Goal: Find specific page/section: Find specific page/section

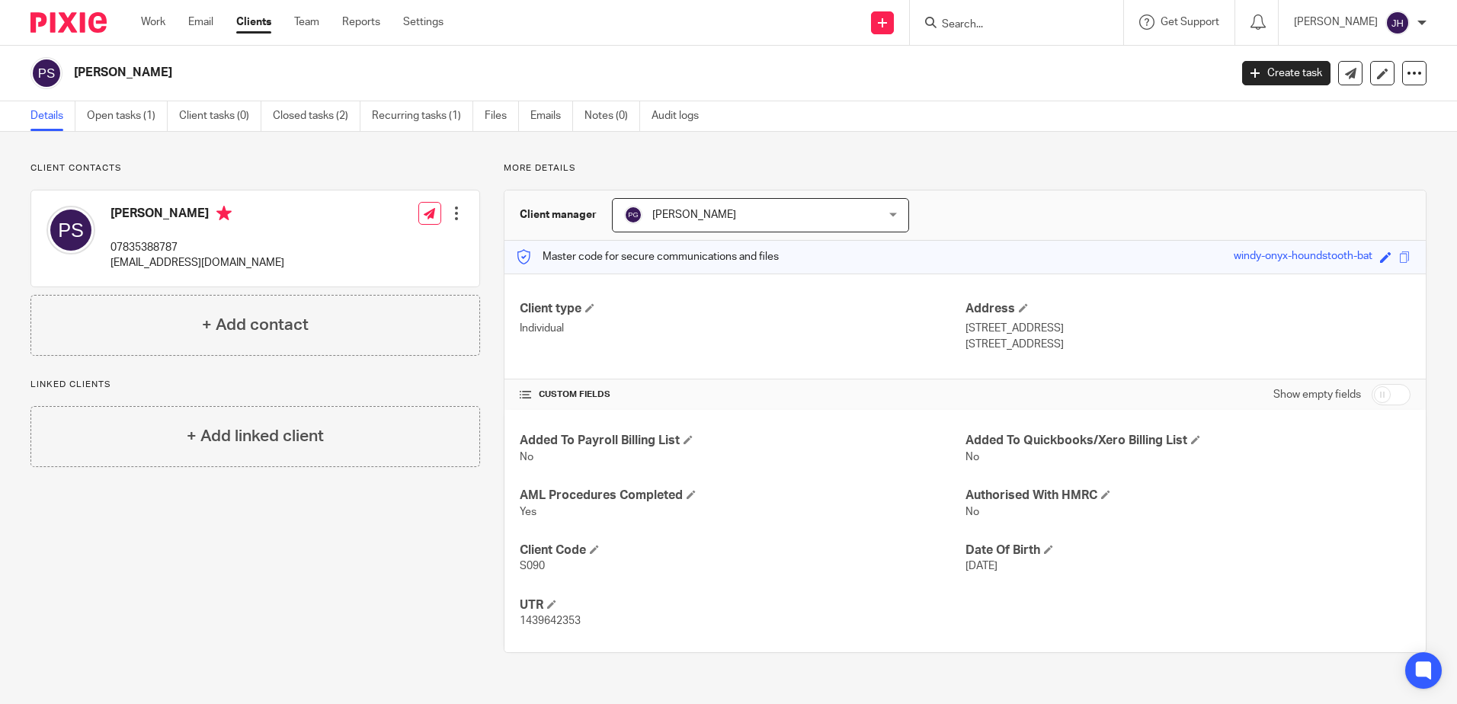
click at [62, 16] on img at bounding box center [68, 22] width 76 height 21
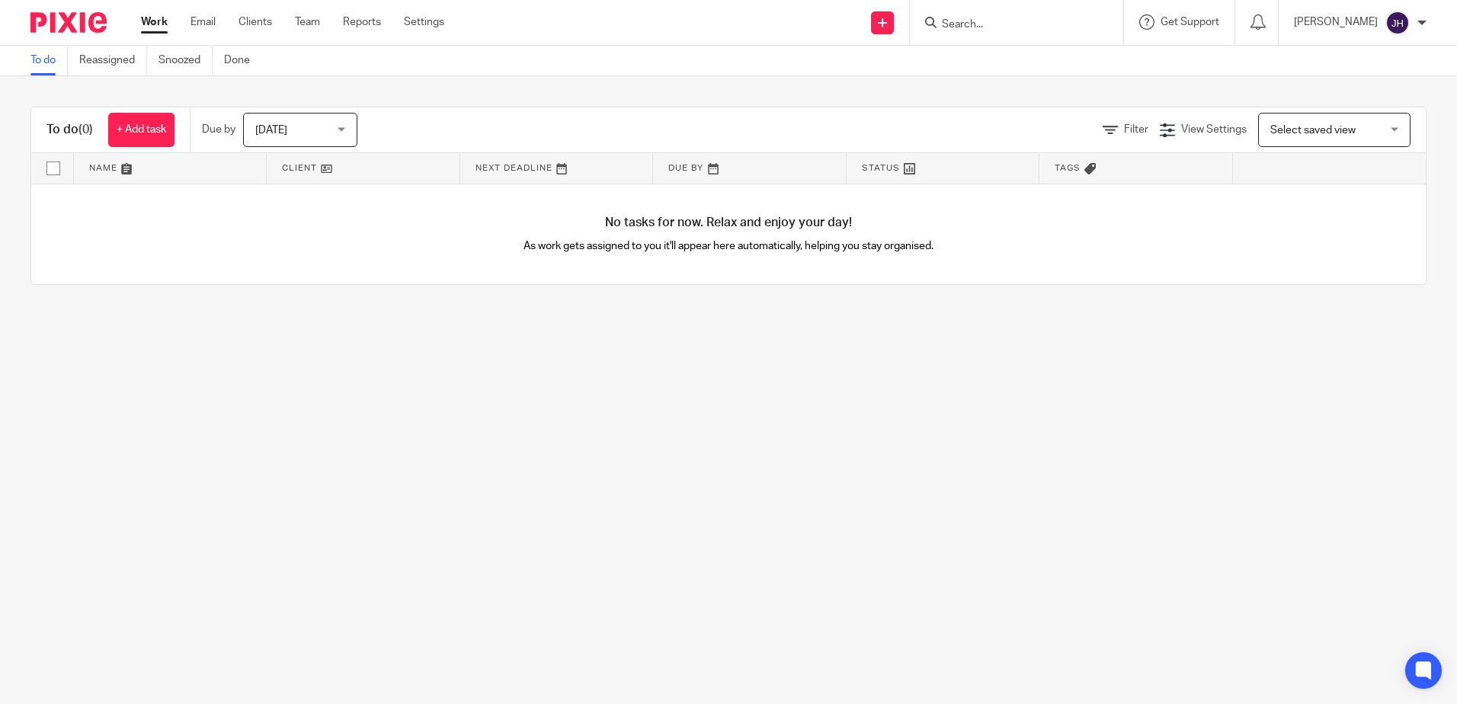
click at [998, 20] on input "Search" at bounding box center [1008, 25] width 137 height 14
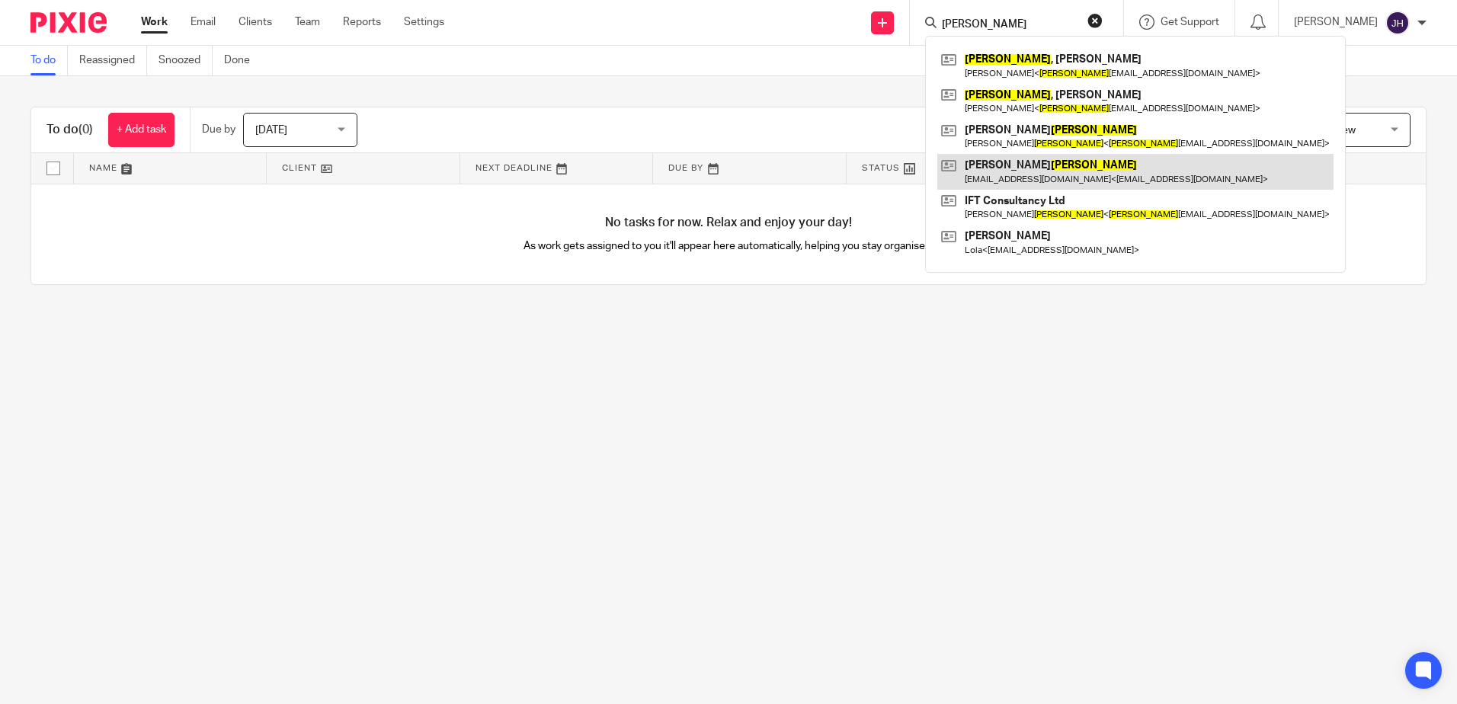
type input "[PERSON_NAME]"
click at [1106, 165] on link at bounding box center [1135, 171] width 396 height 35
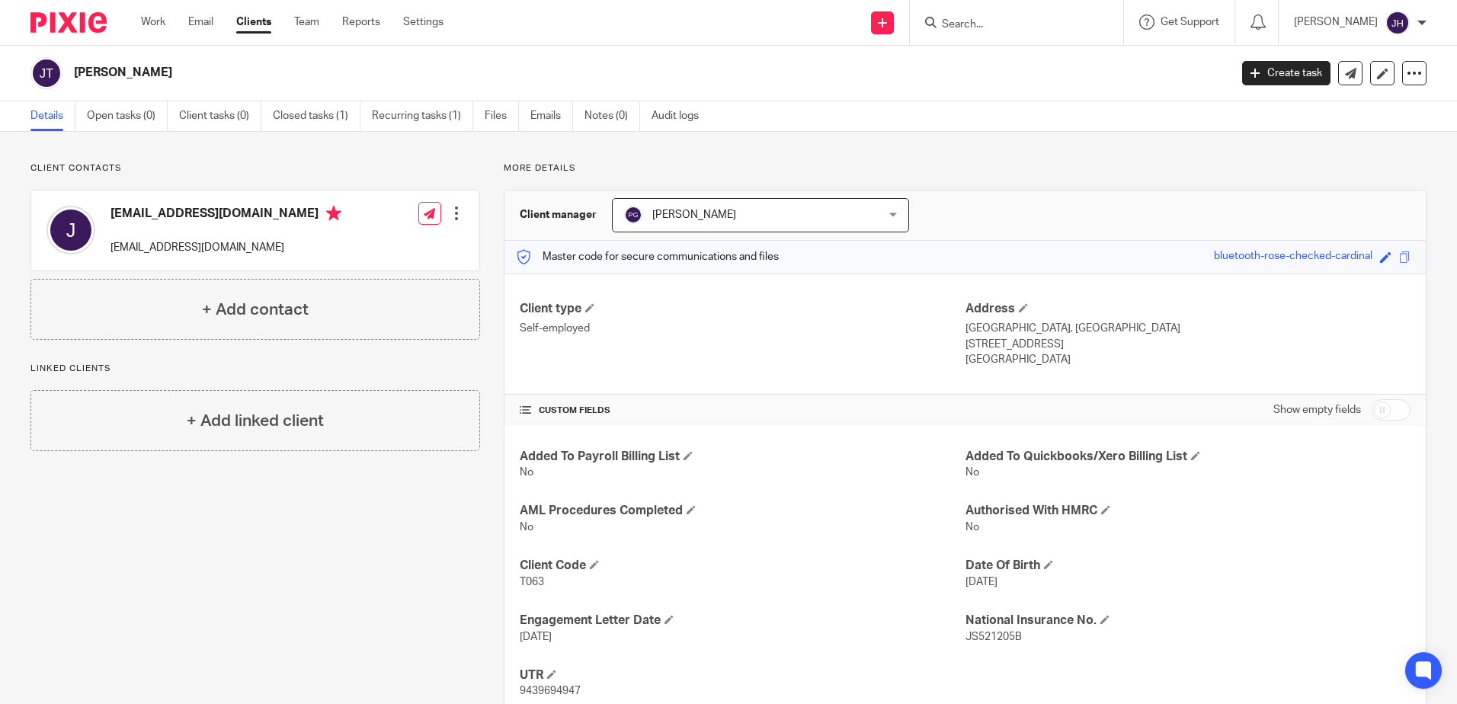
click at [1011, 24] on input "Search" at bounding box center [1008, 25] width 137 height 14
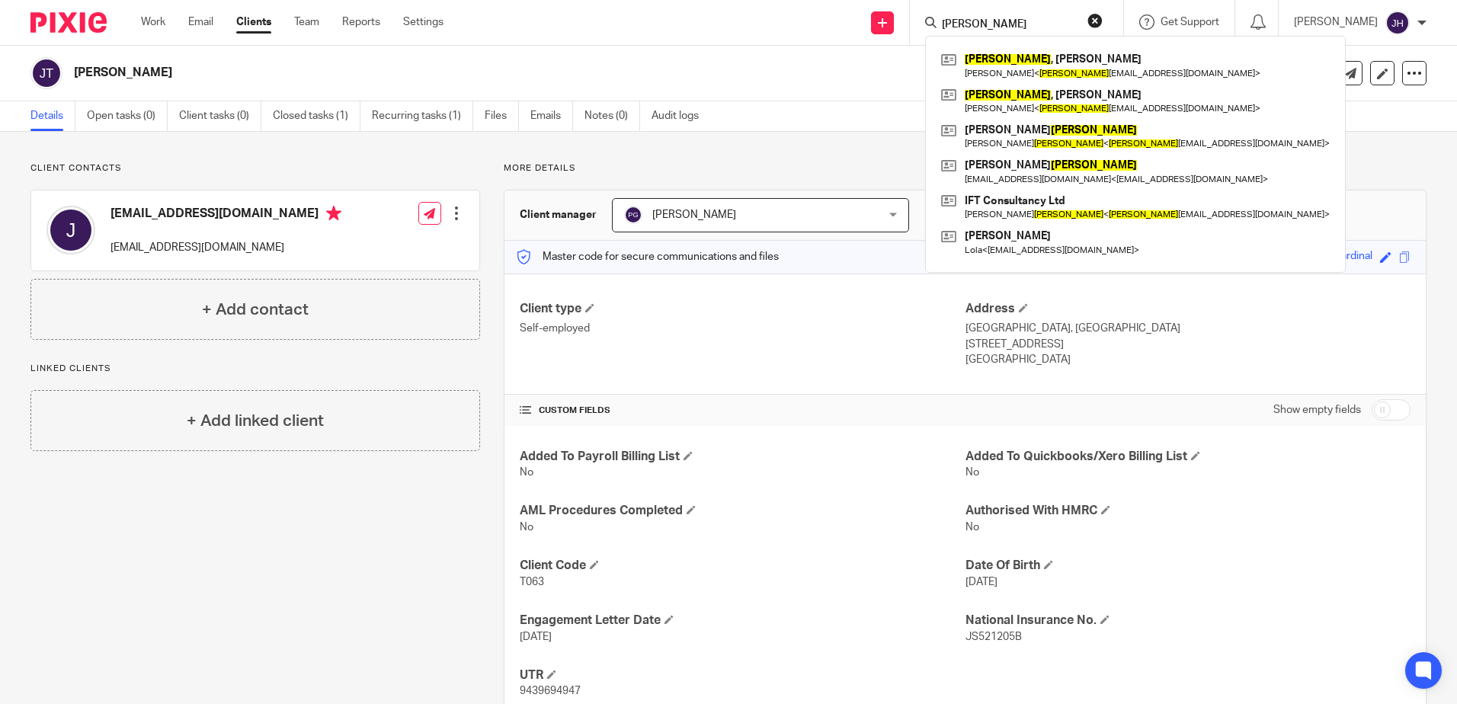
type input "j taylor"
click at [1103, 19] on button "reset" at bounding box center [1095, 20] width 15 height 15
